Goal: Navigation & Orientation: Find specific page/section

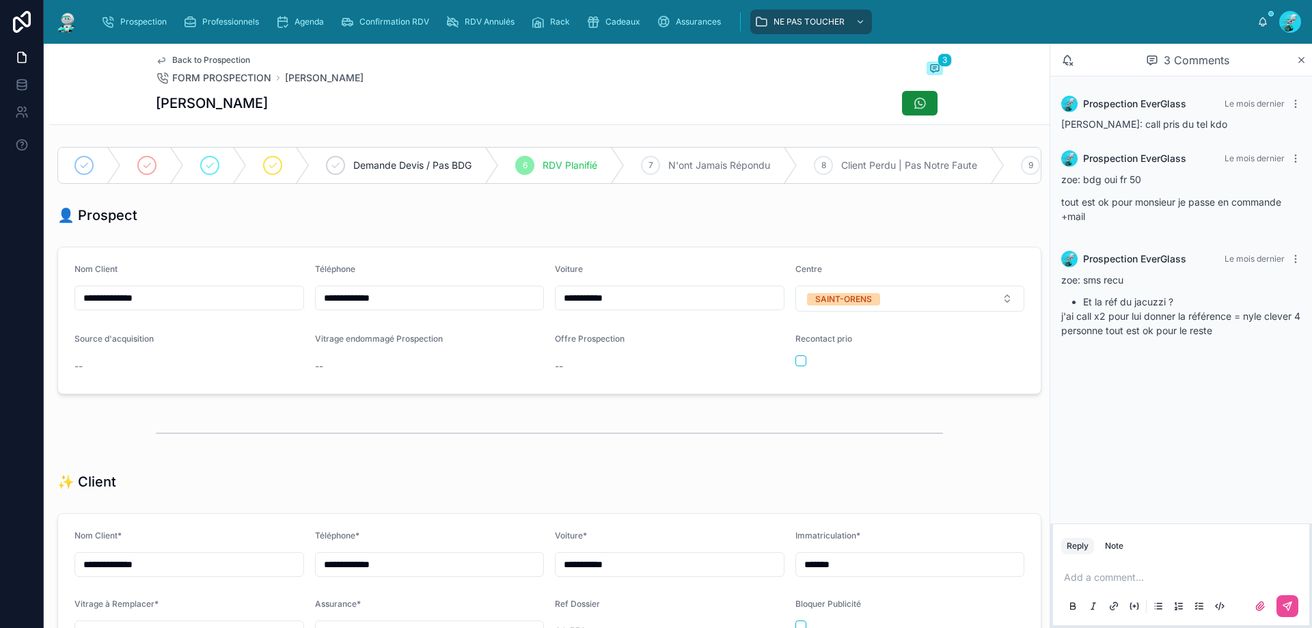
scroll to position [76, 0]
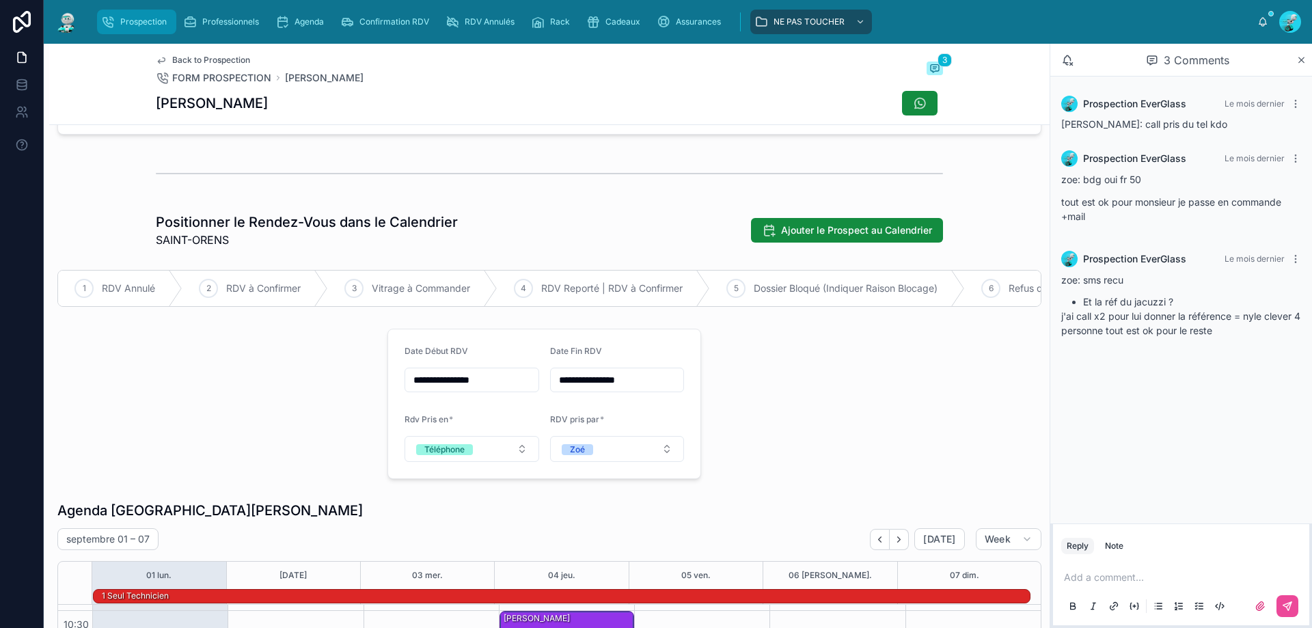
click at [139, 23] on span "Prospection" at bounding box center [143, 21] width 46 height 11
